Goal: Transaction & Acquisition: Download file/media

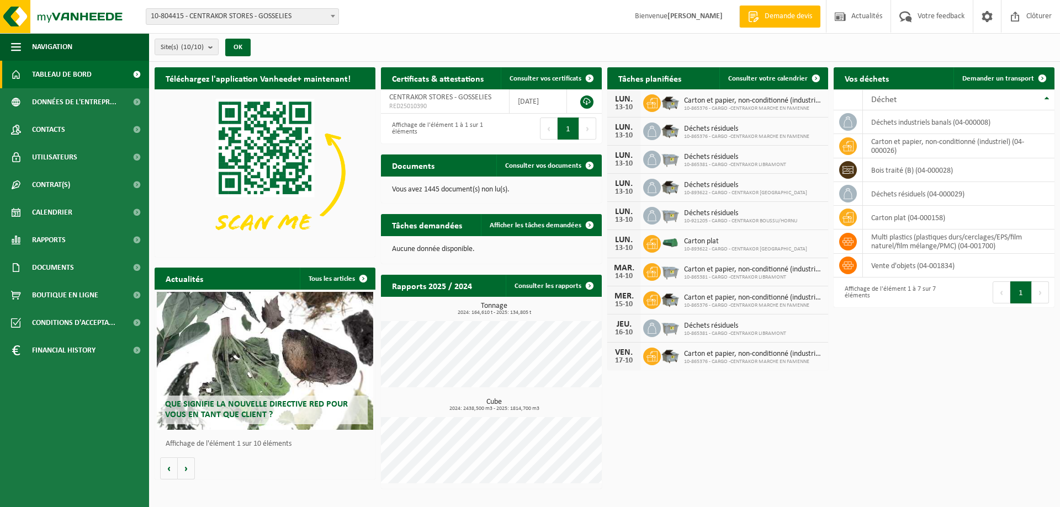
click at [334, 17] on b at bounding box center [333, 16] width 4 height 3
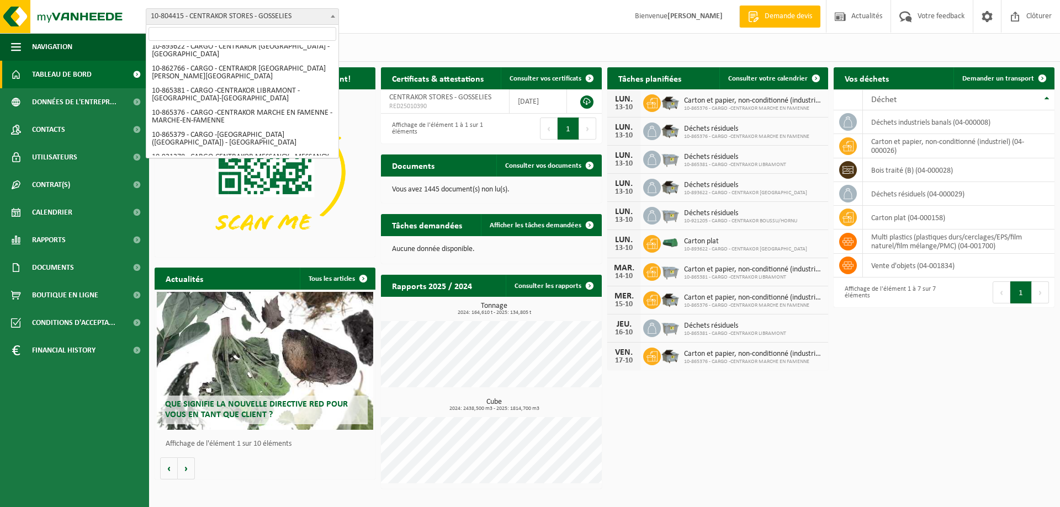
scroll to position [95, 0]
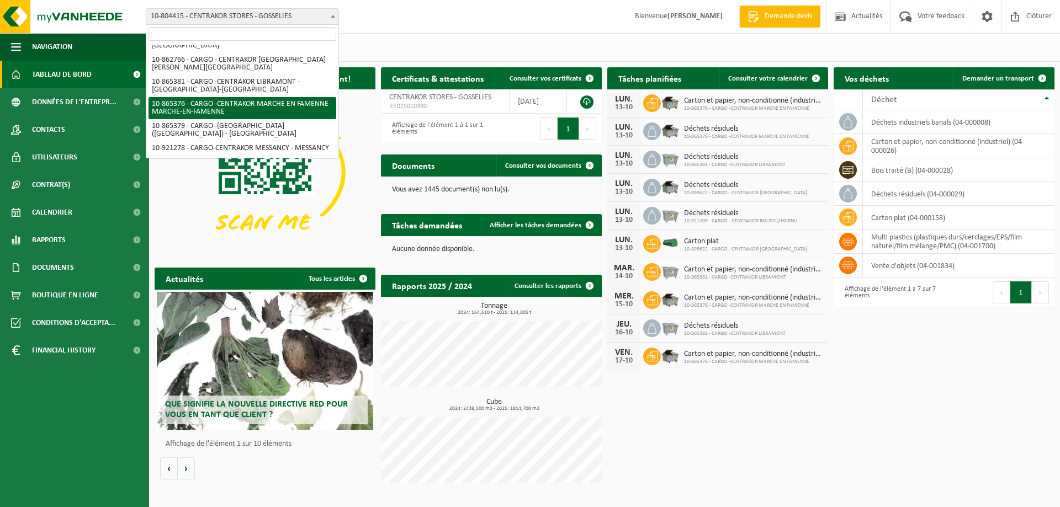
select select "102411"
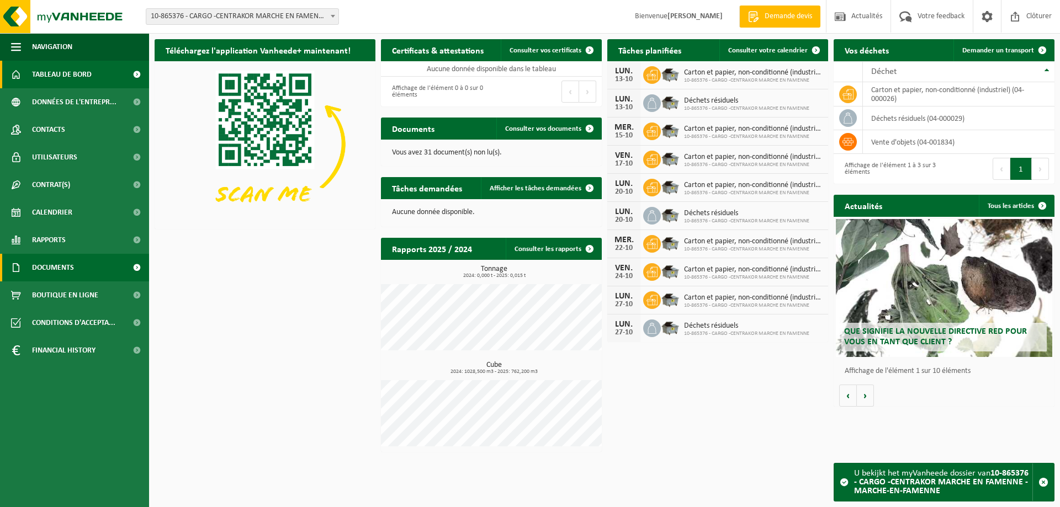
click at [61, 266] on span "Documents" at bounding box center [53, 268] width 42 height 28
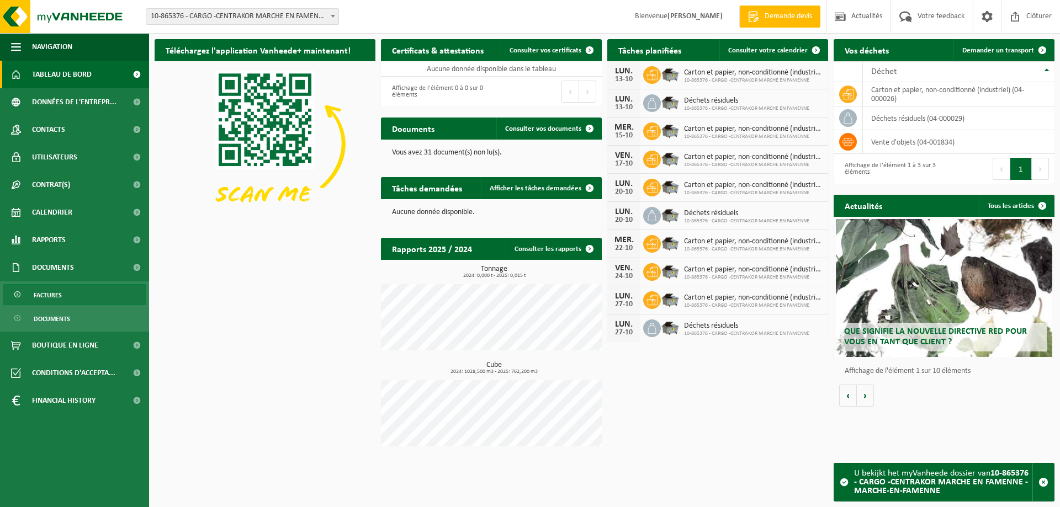
click at [76, 289] on link "Factures" at bounding box center [75, 294] width 144 height 21
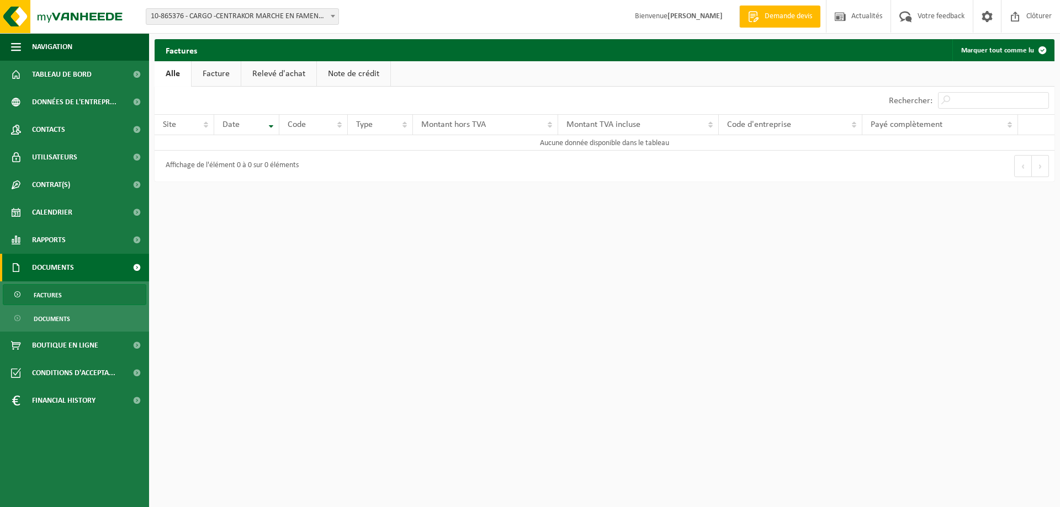
click at [224, 75] on link "Facture" at bounding box center [216, 73] width 49 height 25
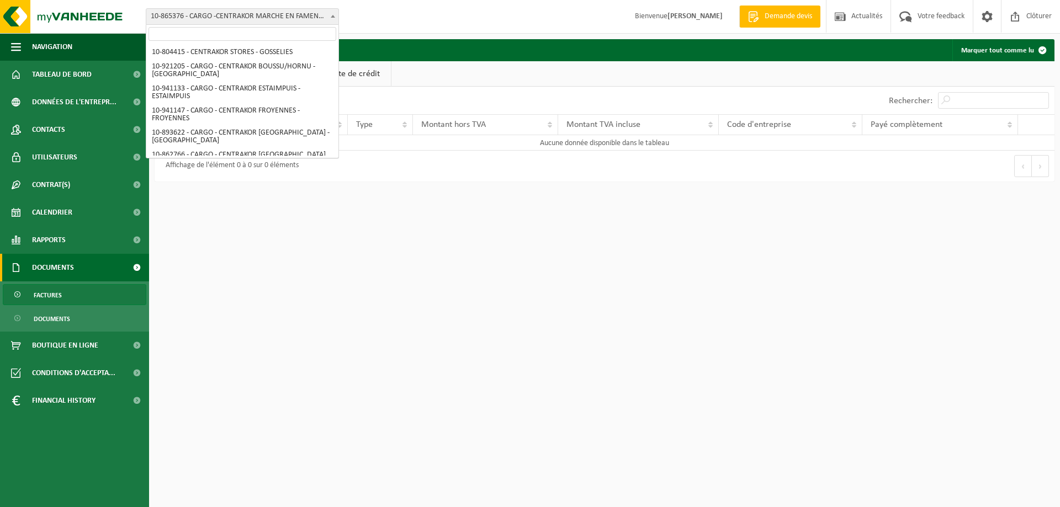
click at [234, 18] on span "10-865376 - CARGO -CENTRAKOR MARCHE EN FAMENNE - MARCHE-EN-FAMENNE" at bounding box center [242, 16] width 192 height 15
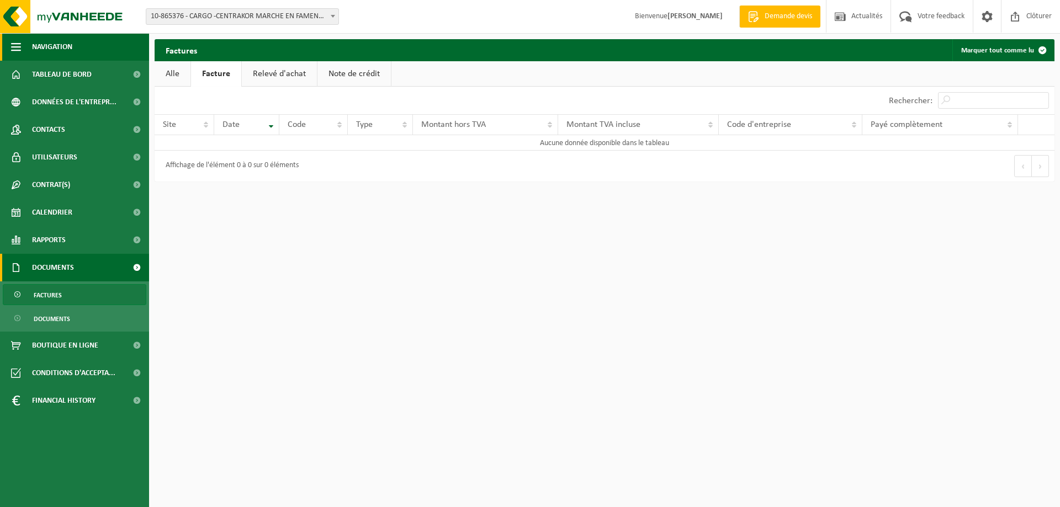
click at [64, 46] on span "Navigation" at bounding box center [52, 47] width 40 height 28
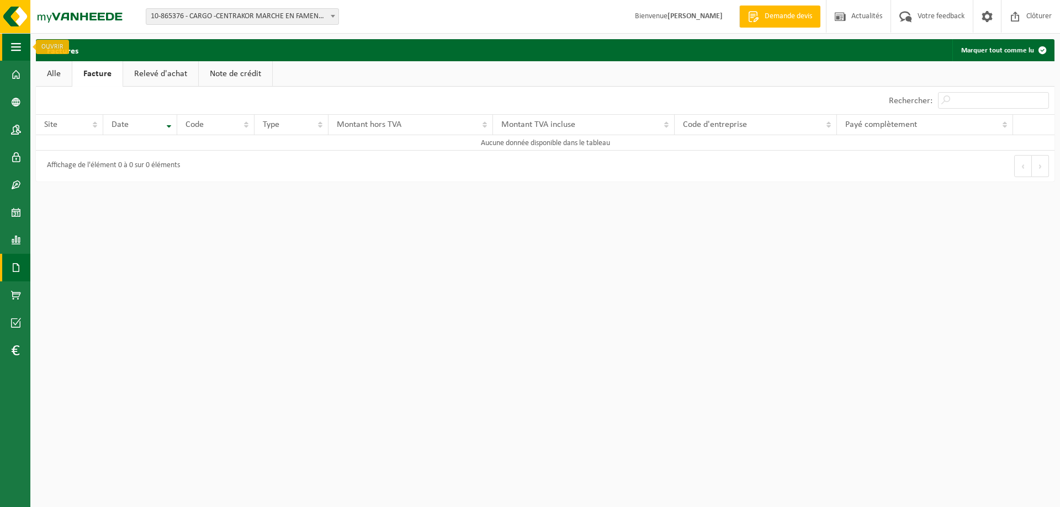
click at [17, 49] on span "button" at bounding box center [16, 47] width 10 height 28
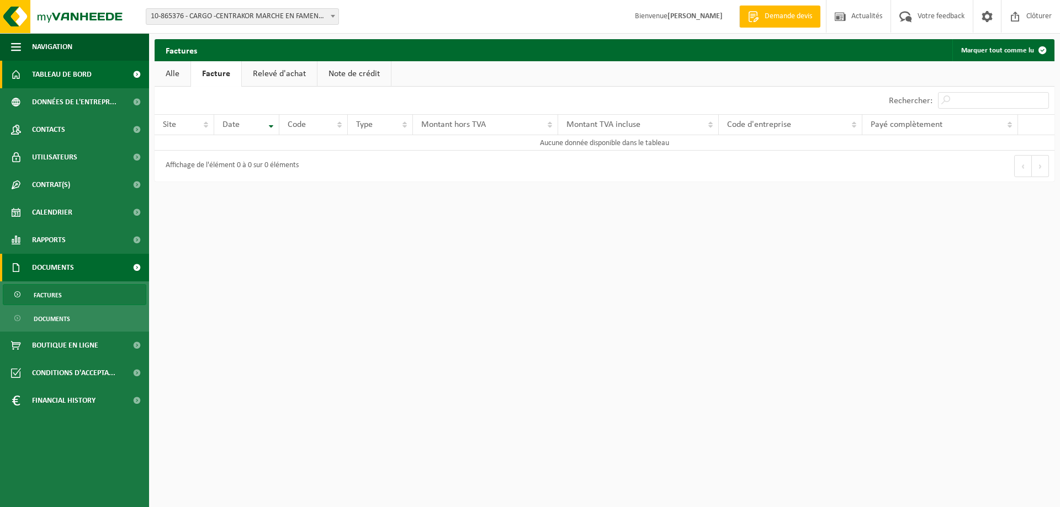
click at [25, 72] on link "Tableau de bord" at bounding box center [74, 75] width 149 height 28
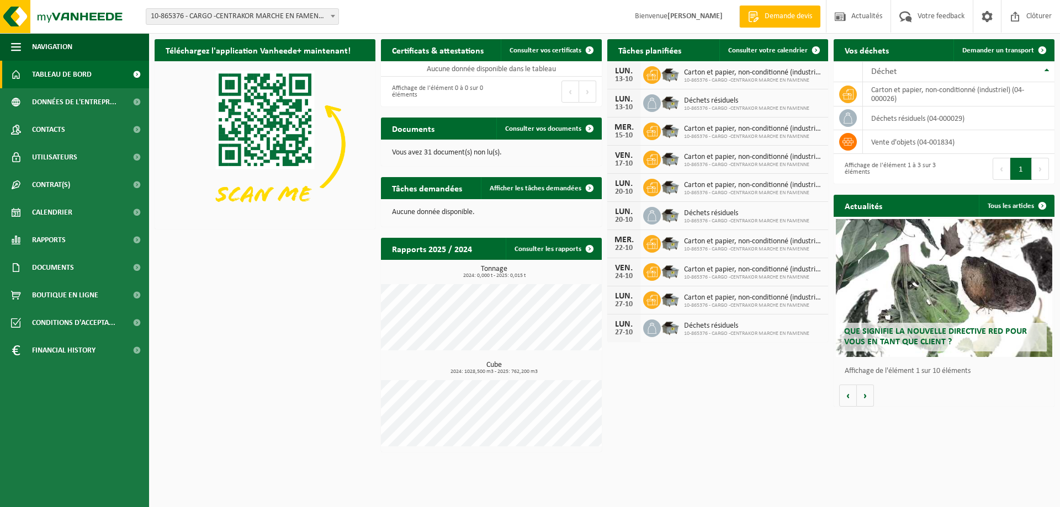
click at [198, 19] on span "10-865376 - CARGO -CENTRAKOR MARCHE EN FAMENNE - MARCHE-EN-FAMENNE" at bounding box center [242, 16] width 192 height 15
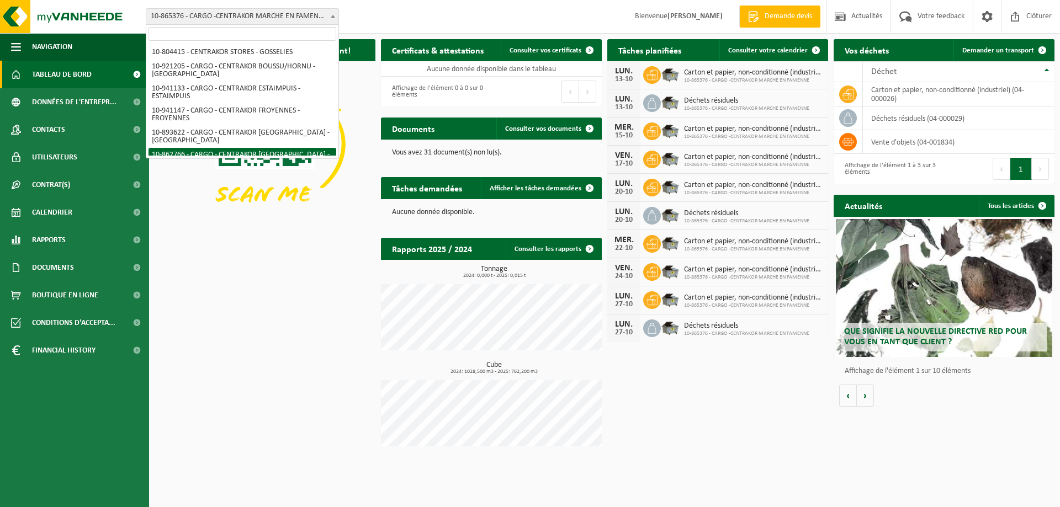
click at [290, 43] on span "10-804415 - CENTRAKOR STORES - GOSSELIES 10-921205 - CARGO - CENTRAKOR BOUSSU/H…" at bounding box center [242, 100] width 192 height 115
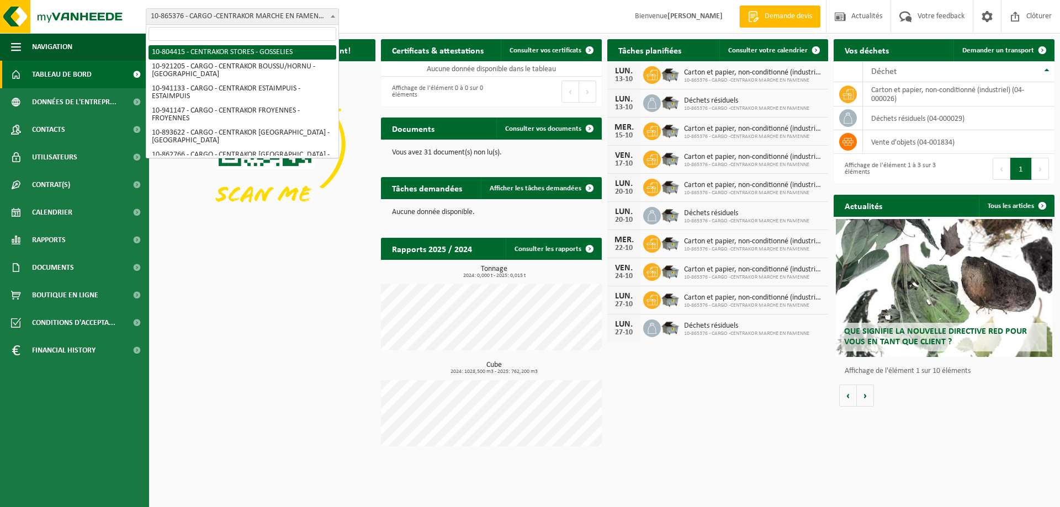
select select "102349"
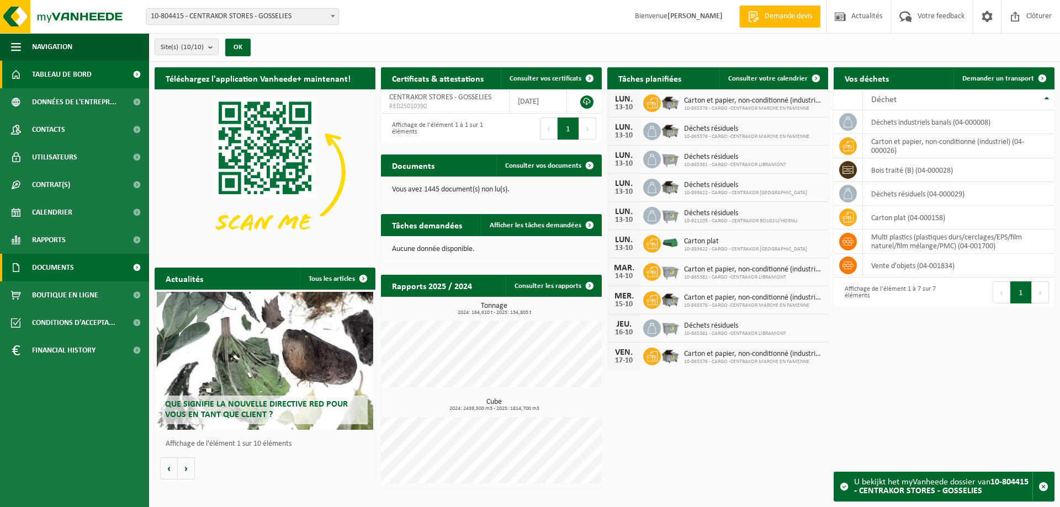
click at [60, 271] on span "Documents" at bounding box center [53, 268] width 42 height 28
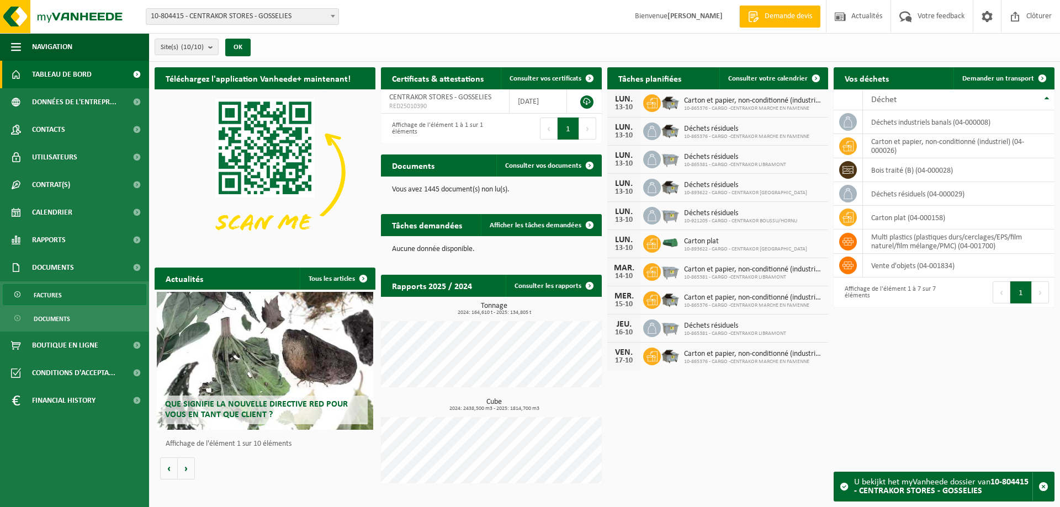
click at [60, 298] on span "Factures" at bounding box center [48, 295] width 28 height 21
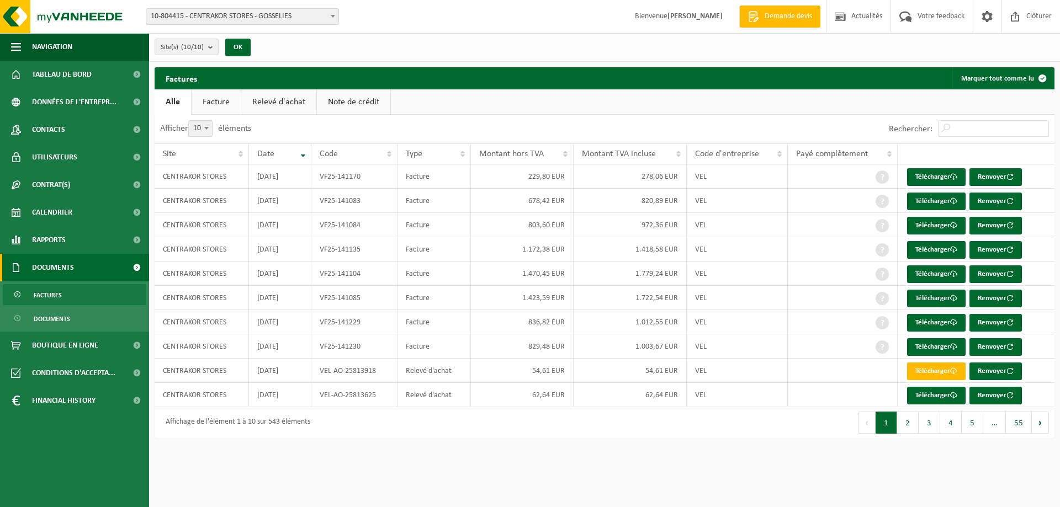
click at [214, 103] on link "Facture" at bounding box center [216, 101] width 49 height 25
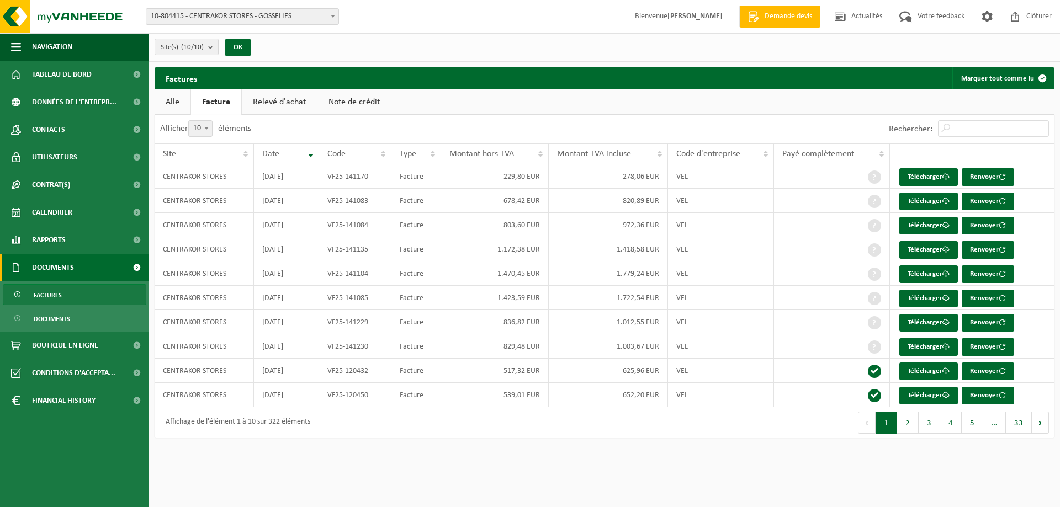
click at [333, 18] on span at bounding box center [332, 16] width 11 height 14
click at [924, 174] on link "Télécharger" at bounding box center [928, 177] width 59 height 18
click at [919, 198] on link "Télécharger" at bounding box center [928, 202] width 59 height 18
click at [914, 227] on link "Télécharger" at bounding box center [928, 226] width 59 height 18
click at [919, 251] on link "Télécharger" at bounding box center [928, 250] width 59 height 18
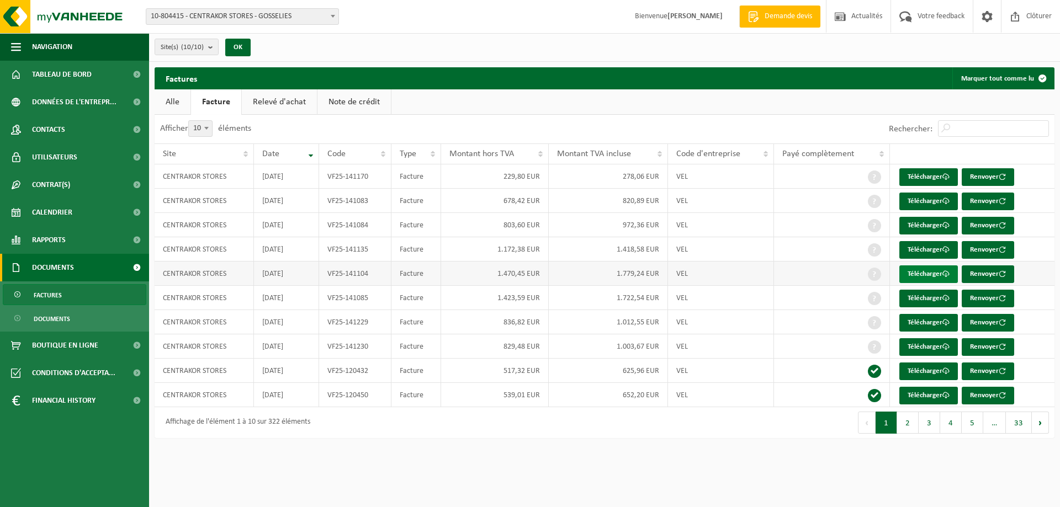
click at [928, 274] on link "Télécharger" at bounding box center [928, 275] width 59 height 18
click at [924, 296] on link "Télécharger" at bounding box center [928, 299] width 59 height 18
click at [919, 323] on link "Télécharger" at bounding box center [928, 323] width 59 height 18
click at [928, 368] on link "Télécharger" at bounding box center [928, 372] width 59 height 18
click at [909, 349] on link "Télécharger" at bounding box center [928, 347] width 59 height 18
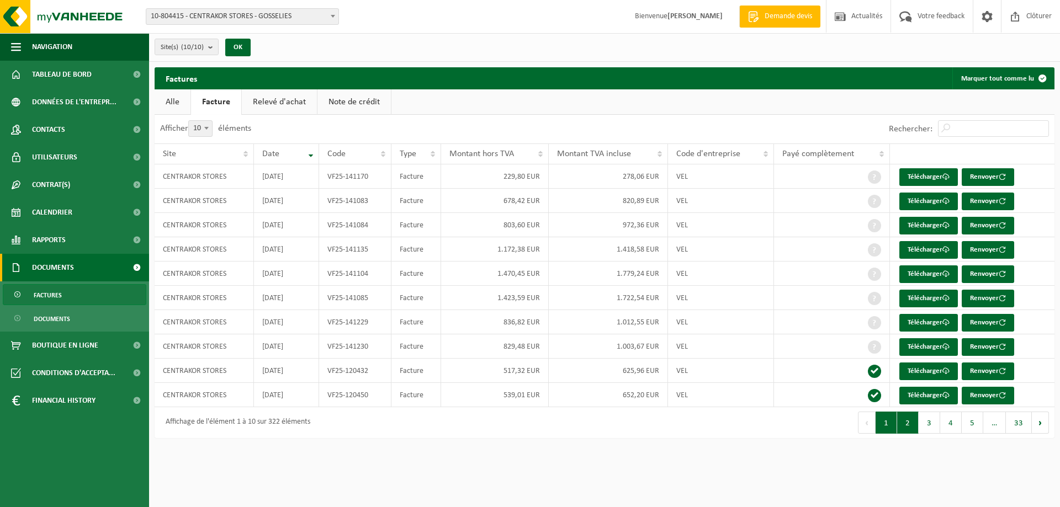
click at [909, 424] on button "2" at bounding box center [908, 423] width 22 height 22
click at [932, 420] on button "3" at bounding box center [930, 423] width 22 height 22
